Goal: Transaction & Acquisition: Book appointment/travel/reservation

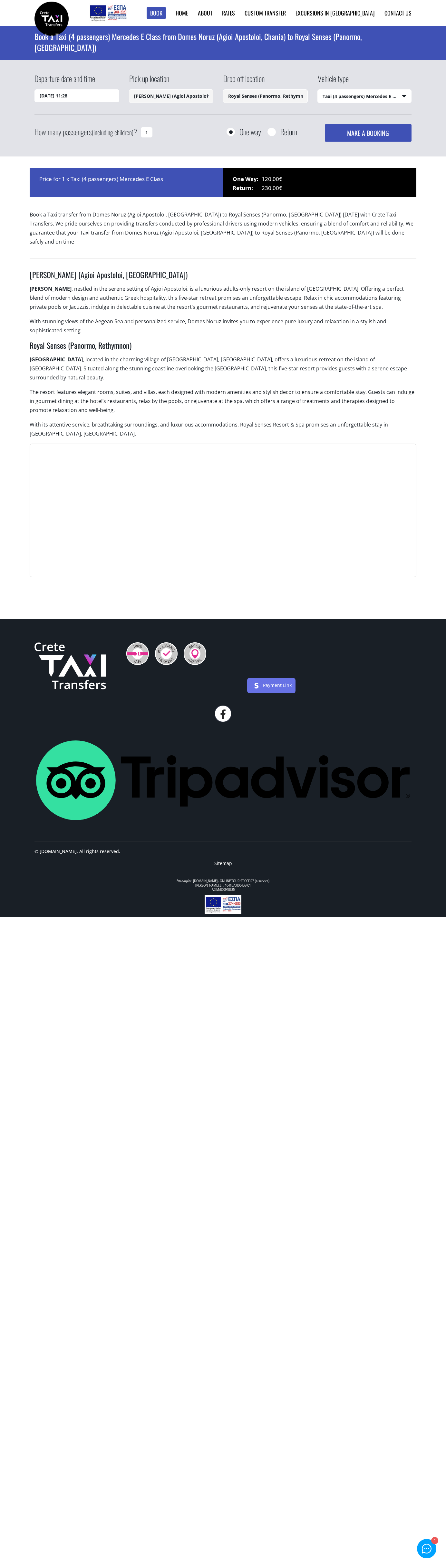
select select "540"
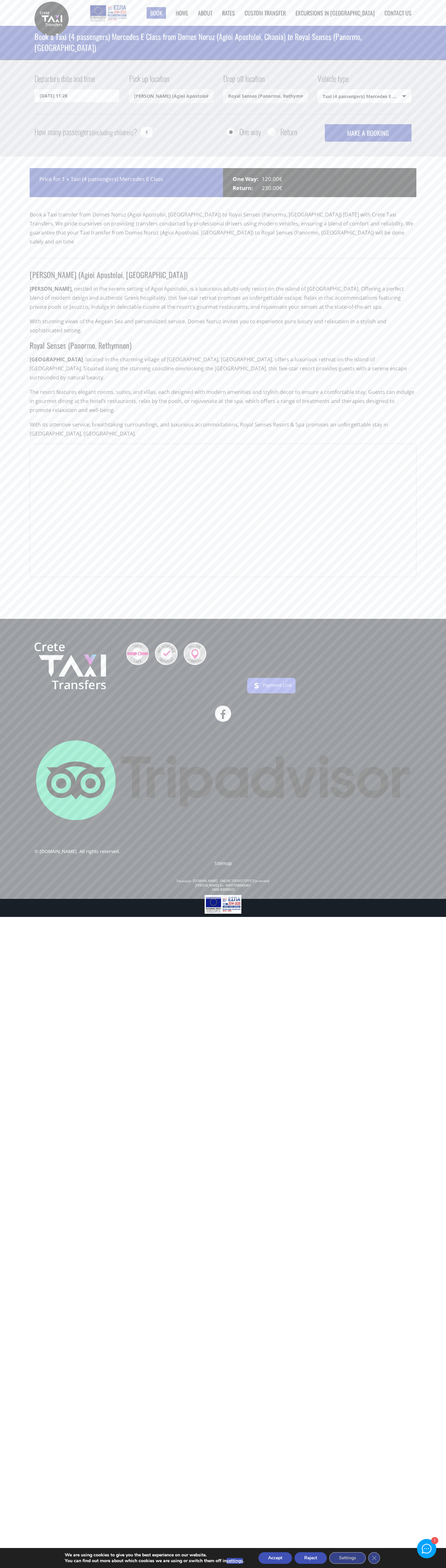
click at [312, 1558] on button "Reject" at bounding box center [311, 1558] width 32 height 12
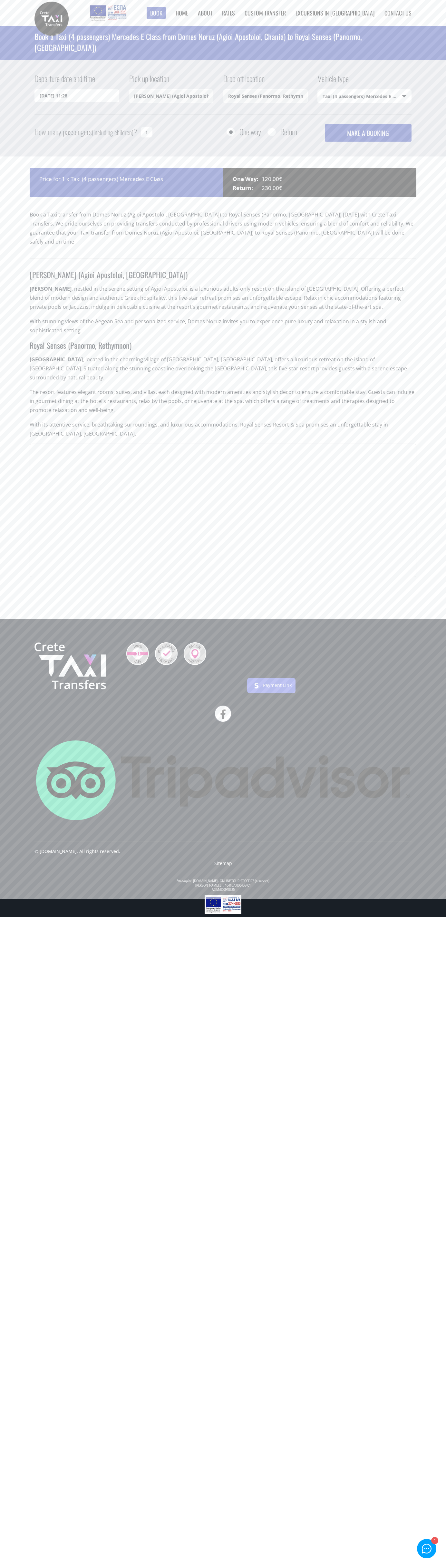
click at [404, 16] on link "Contact us" at bounding box center [398, 12] width 27 height 8
click at [436, 917] on html "Book ► Taxi ► from [GEOGRAPHIC_DATA] ► to [GEOGRAPHIC_DATA] to [GEOGRAPHIC_DATA…" at bounding box center [223, 459] width 446 height 917
click at [252, 917] on html "Book ► Taxi ► from [GEOGRAPHIC_DATA] ► to [GEOGRAPHIC_DATA] to [GEOGRAPHIC_DATA…" at bounding box center [223, 459] width 446 height 917
click at [10, 511] on main "Book a Taxi (4 passengers) Mercedes E Class from Domes Noruz (Agioi Apostoloi, …" at bounding box center [223, 322] width 446 height 593
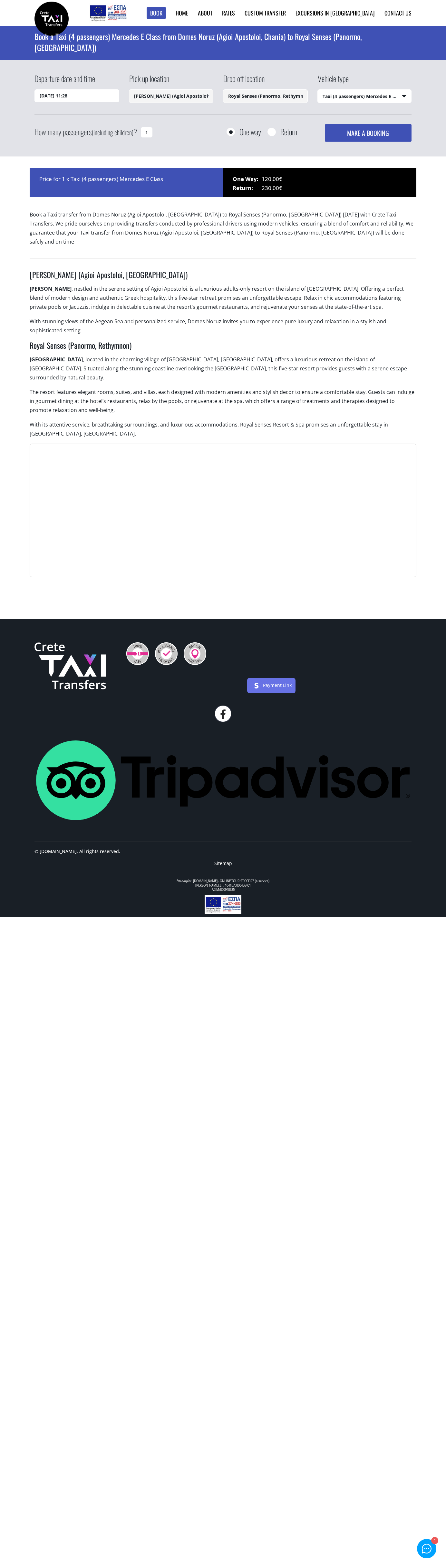
select select "540"
